Goal: Find specific page/section: Find specific page/section

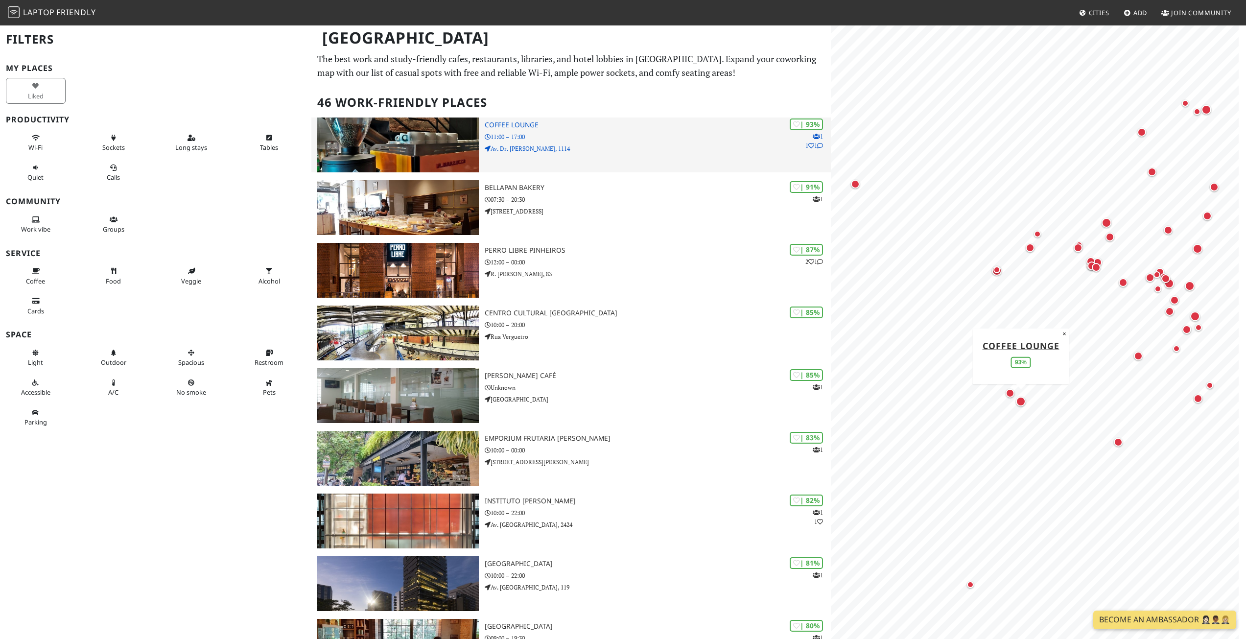
click at [511, 151] on p "Av. Dr. [PERSON_NAME], 1114" at bounding box center [658, 148] width 346 height 9
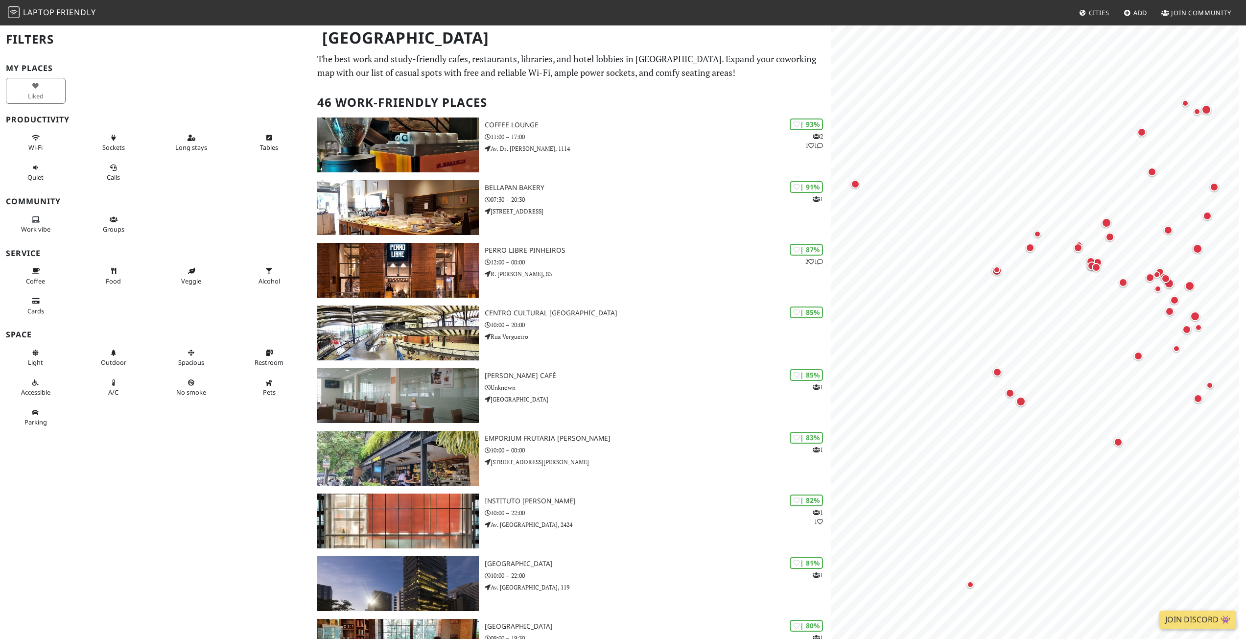
click at [52, 9] on span "Laptop" at bounding box center [39, 12] width 32 height 11
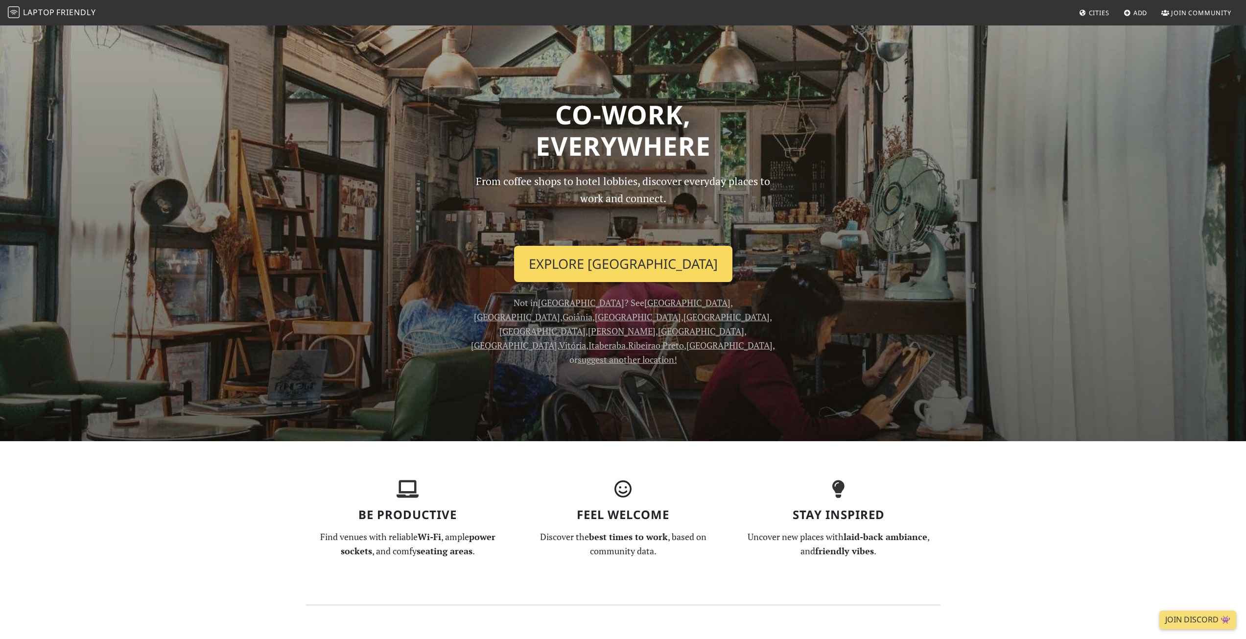
click at [605, 262] on link "Explore São Paulo" at bounding box center [623, 264] width 218 height 36
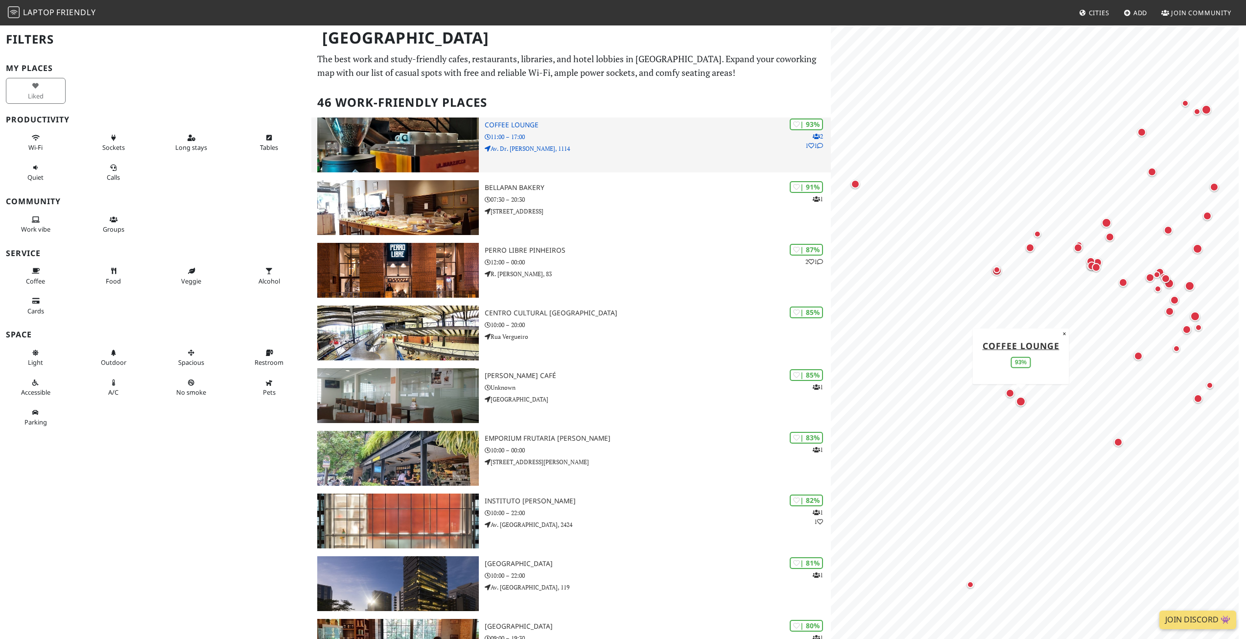
click at [531, 147] on p "Av. Dr. [PERSON_NAME], 1114" at bounding box center [658, 148] width 346 height 9
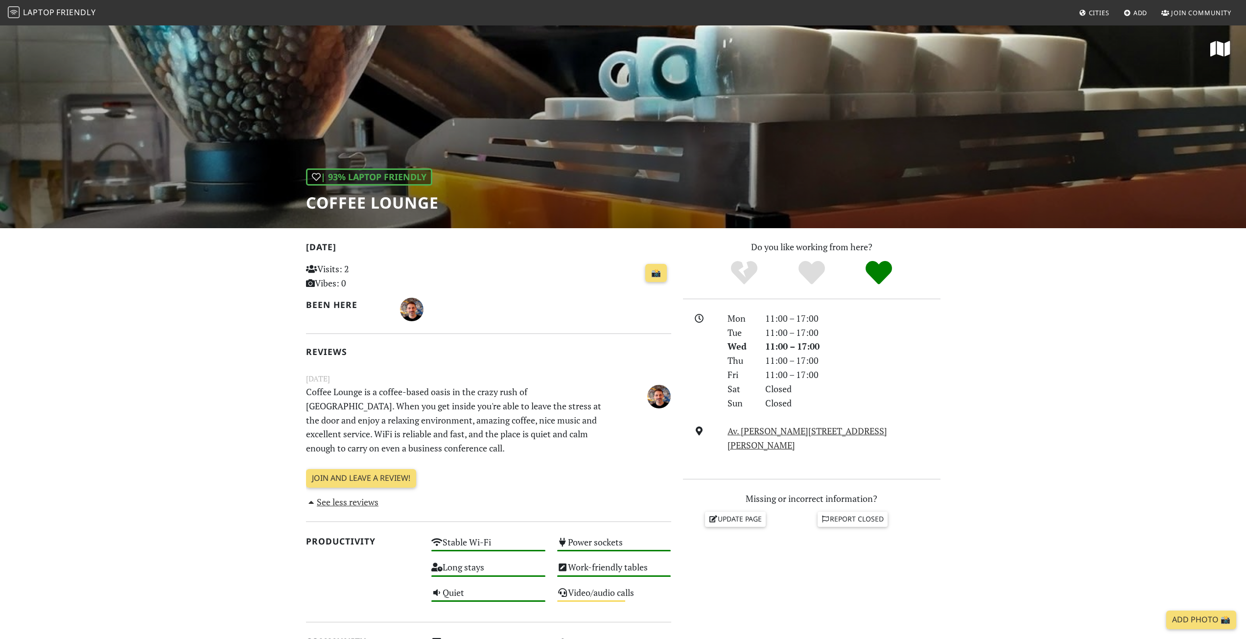
drag, startPoint x: 0, startPoint y: 0, endPoint x: 480, endPoint y: 211, distance: 524.2
click at [480, 211] on div "| 93% Laptop Friendly Coffee Lounge" at bounding box center [623, 126] width 1246 height 204
click at [379, 199] on h1 "Coffee Lounge" at bounding box center [372, 202] width 133 height 19
